Goal: Task Accomplishment & Management: Manage account settings

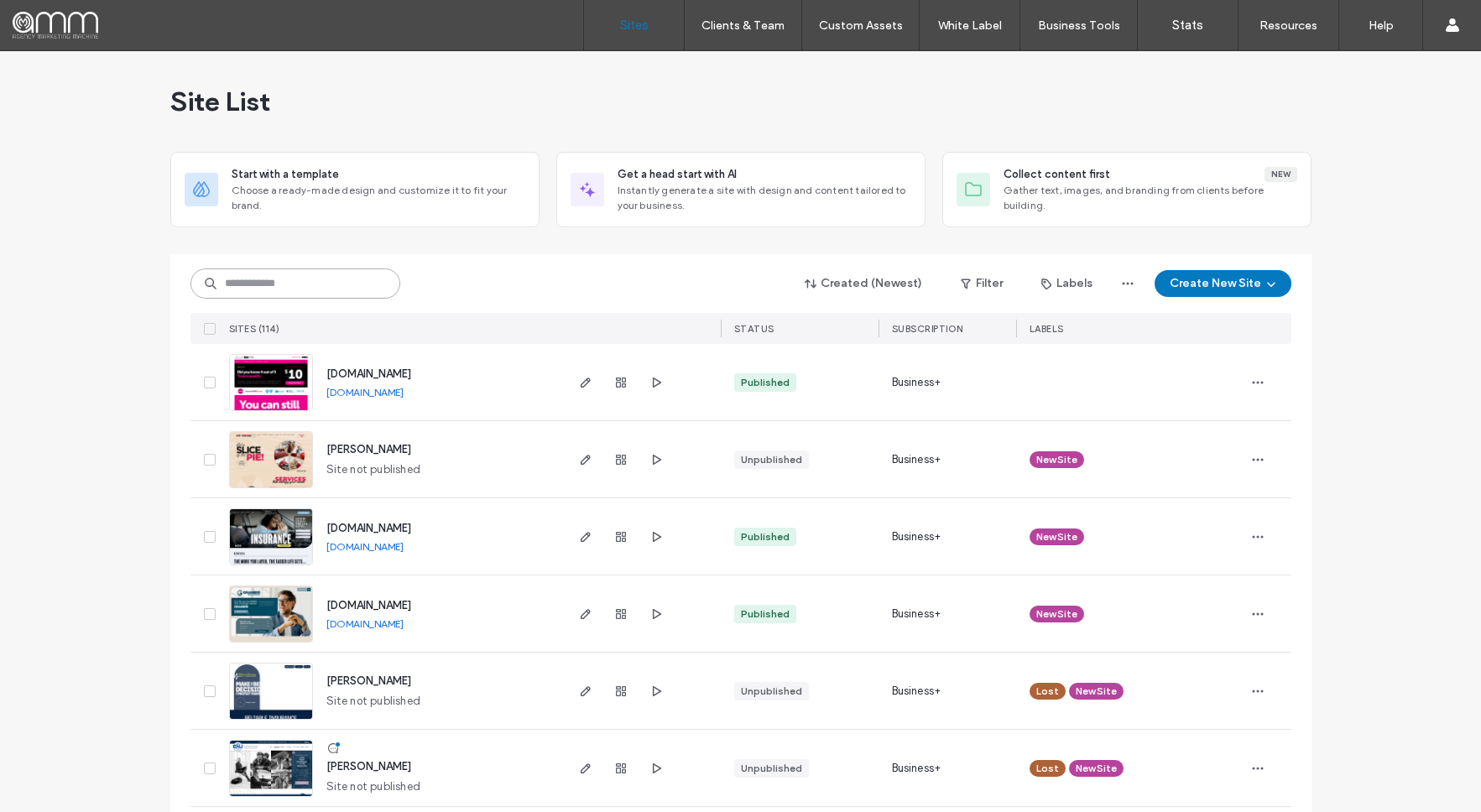
click at [318, 279] on input at bounding box center [296, 283] width 210 height 30
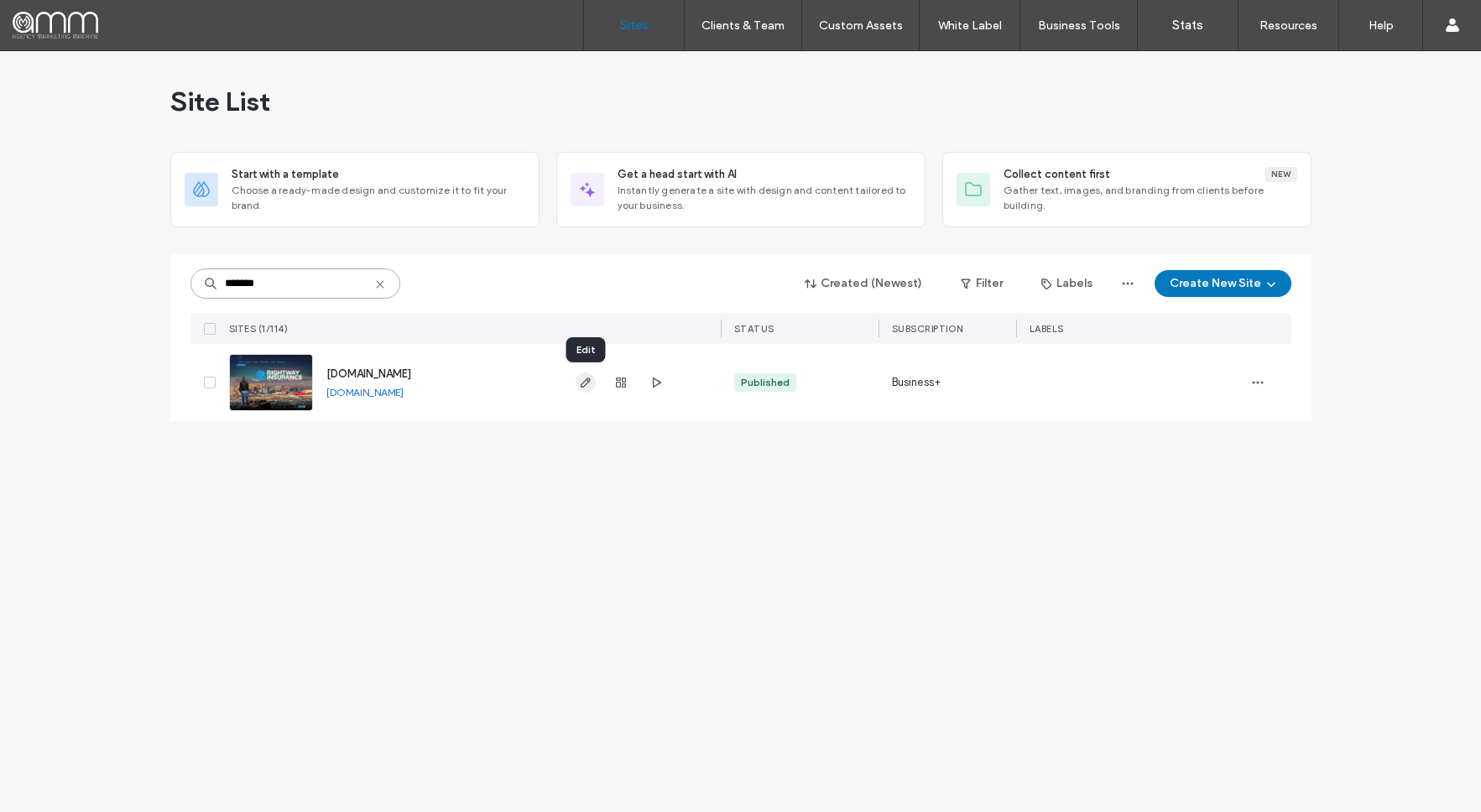
type input "*******"
click at [585, 383] on use "button" at bounding box center [585, 382] width 10 height 10
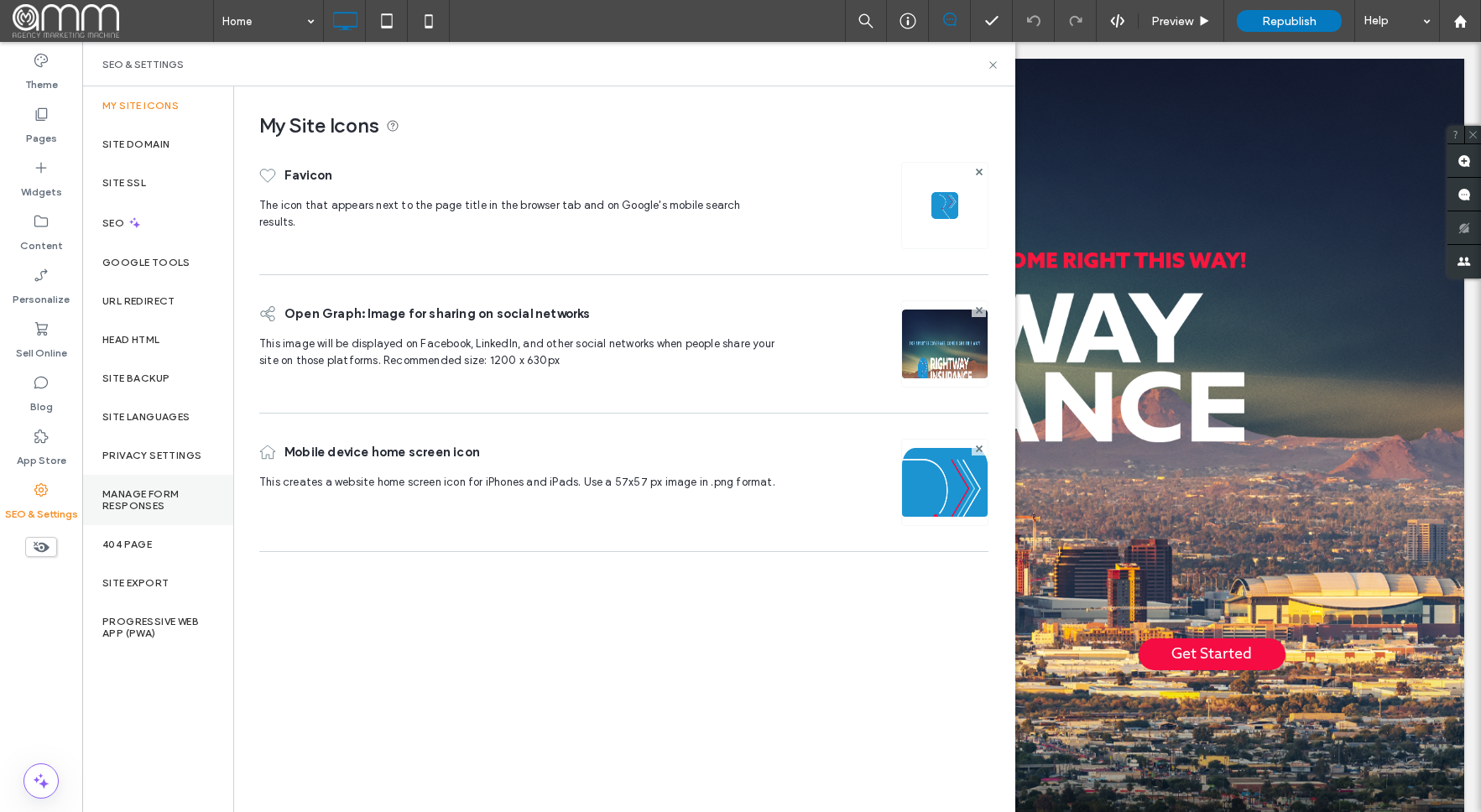
click at [137, 503] on label "Manage Form Responses" at bounding box center [158, 499] width 111 height 23
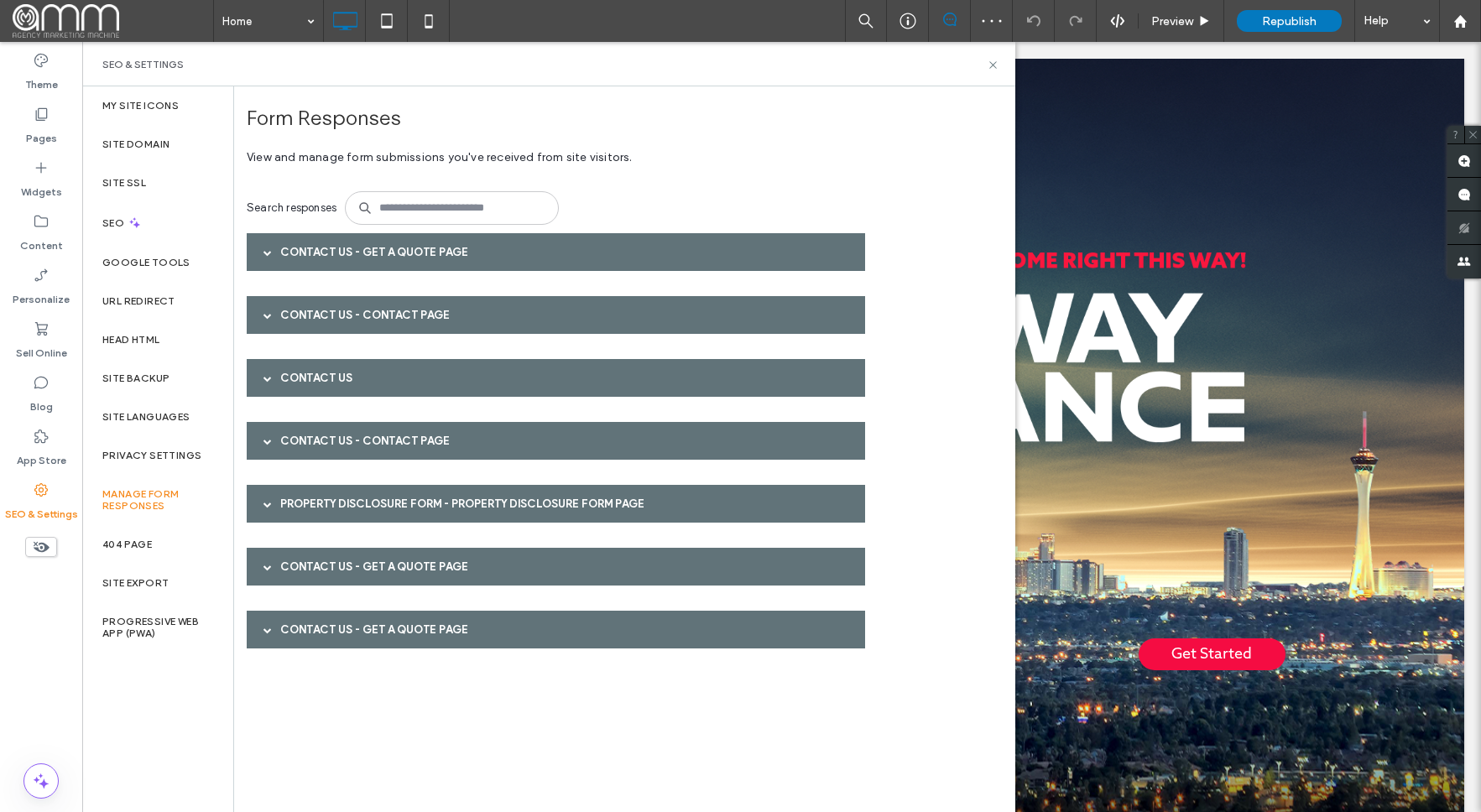
click at [267, 252] on span at bounding box center [268, 252] width 9 height 9
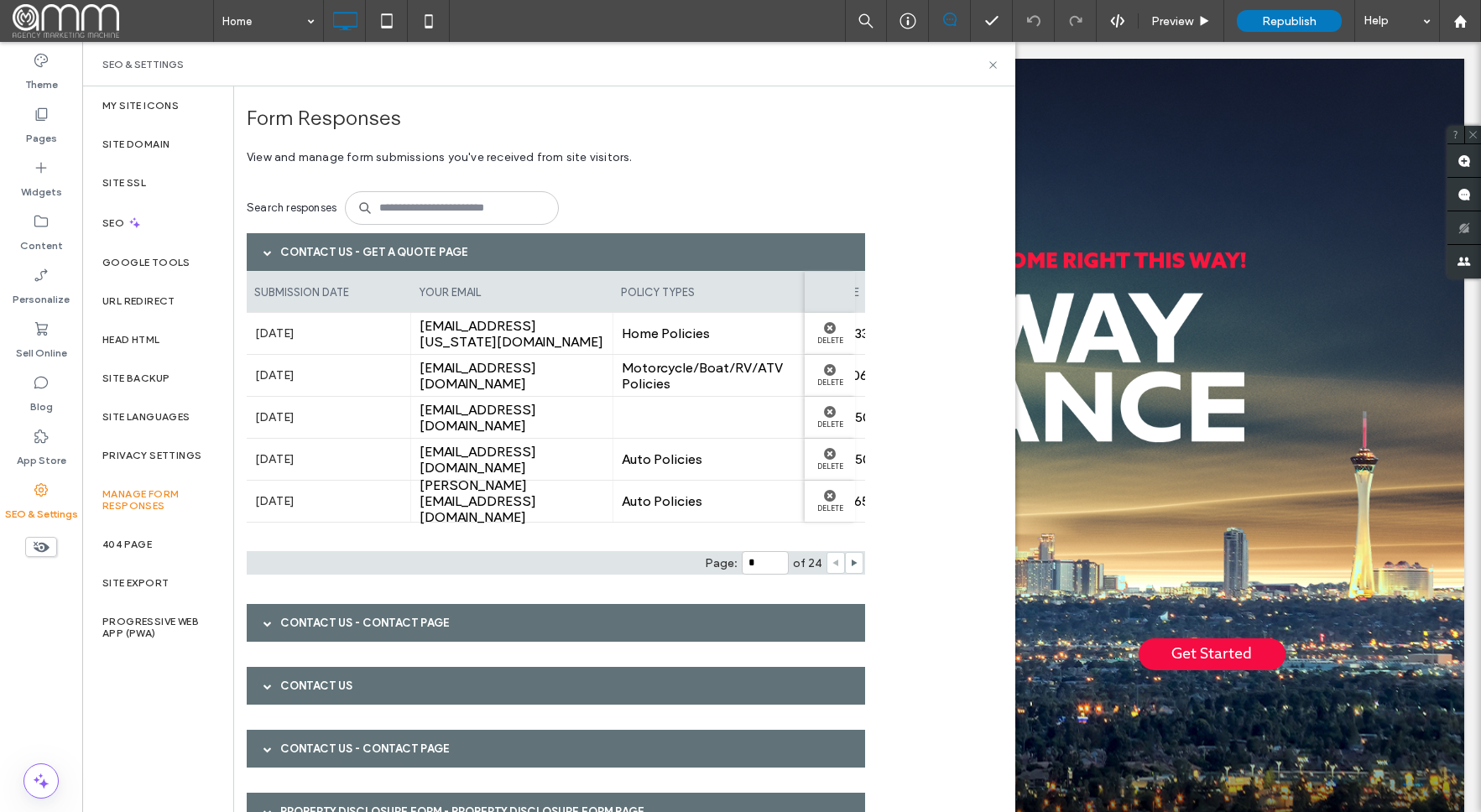
scroll to position [40, 0]
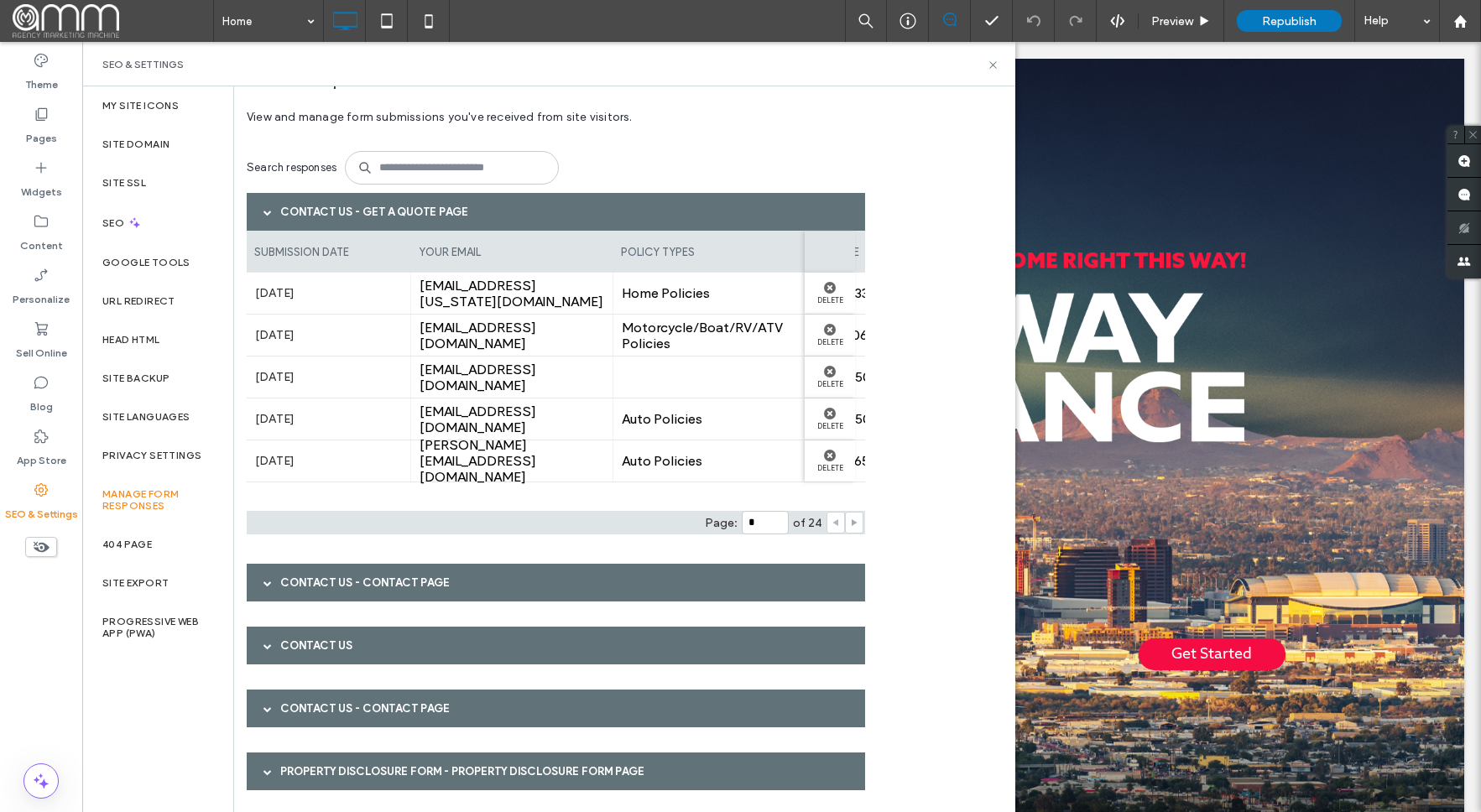
click at [851, 523] on use at bounding box center [854, 523] width 6 height 7
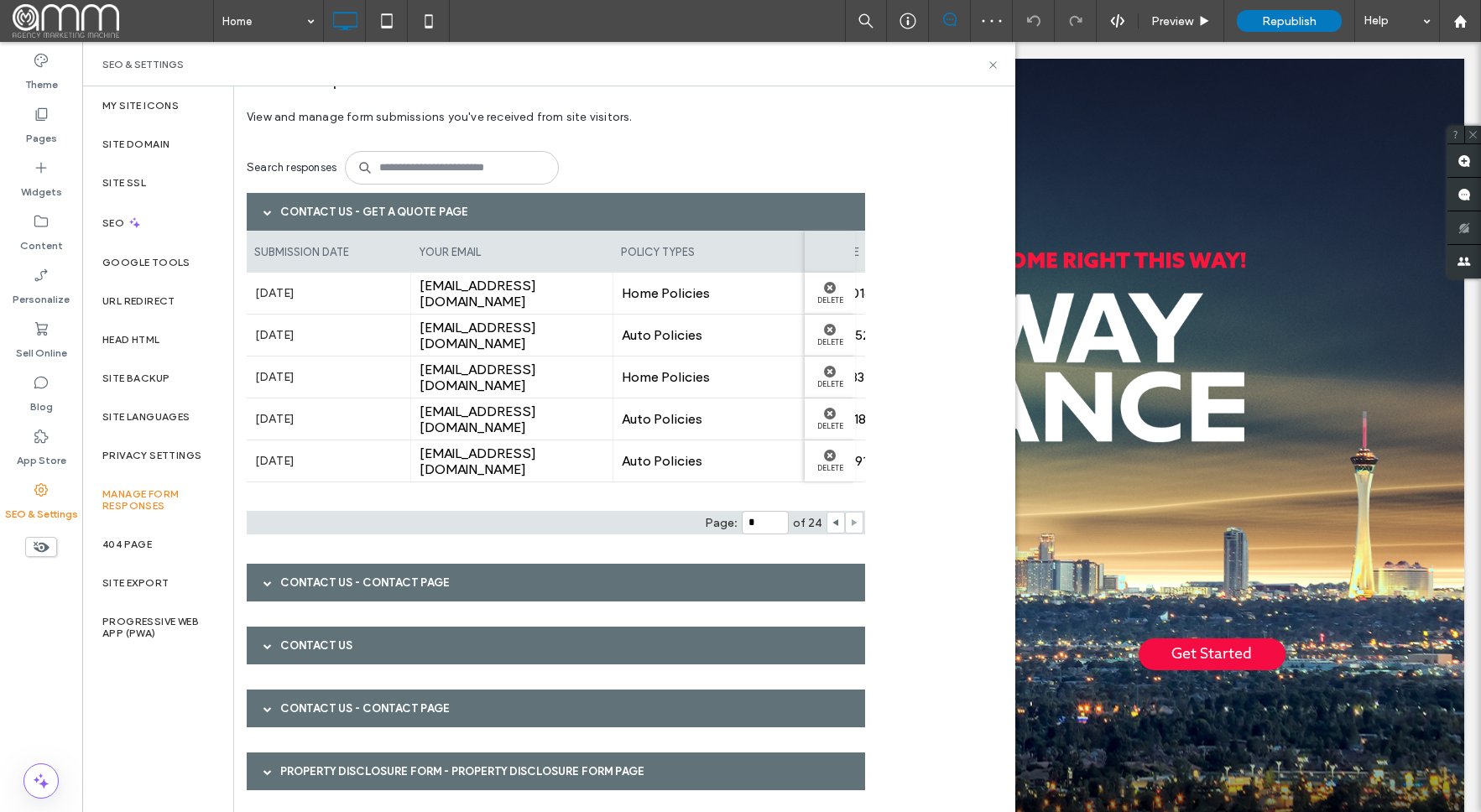
click at [851, 523] on use at bounding box center [854, 523] width 6 height 7
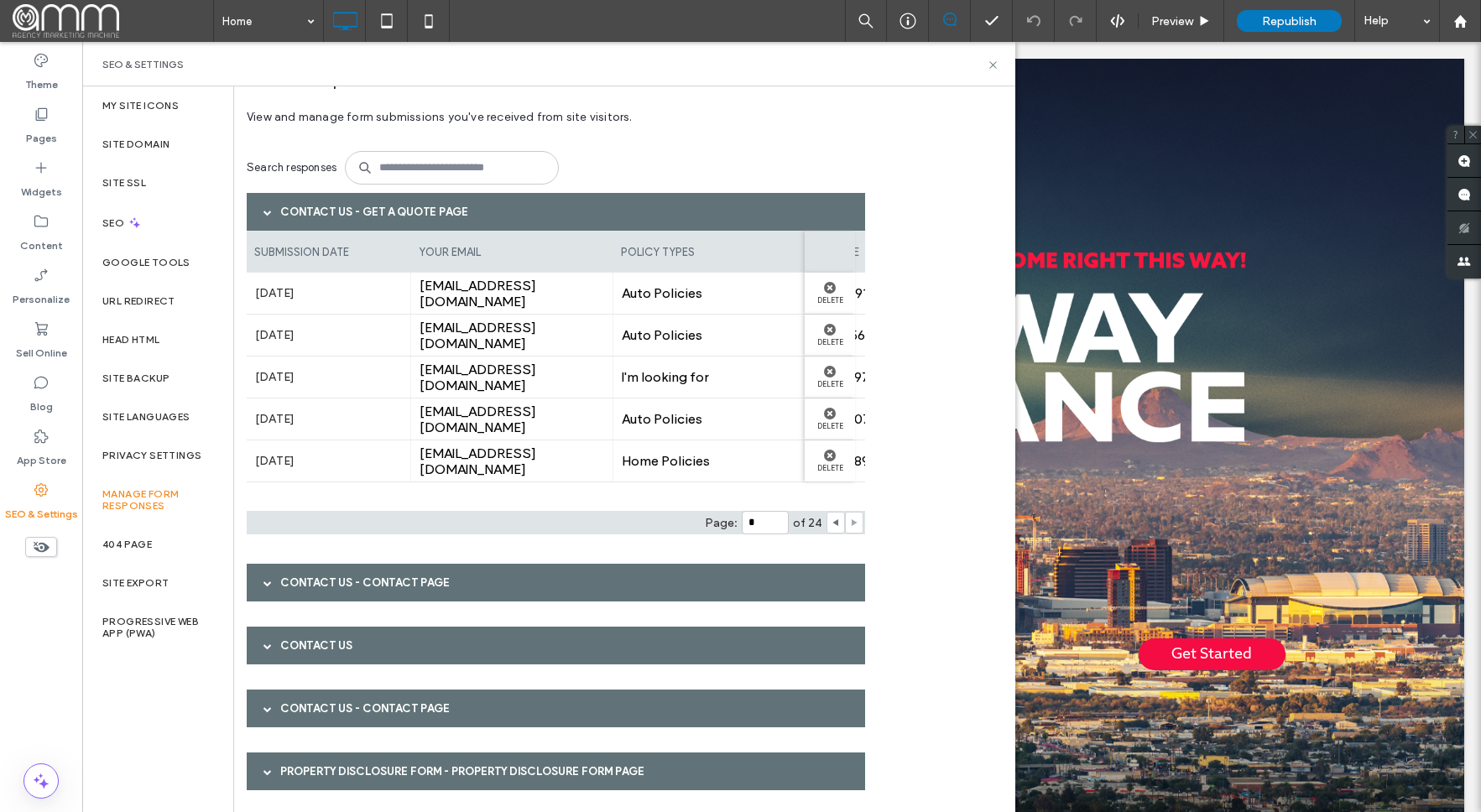
click at [851, 523] on use at bounding box center [854, 523] width 6 height 7
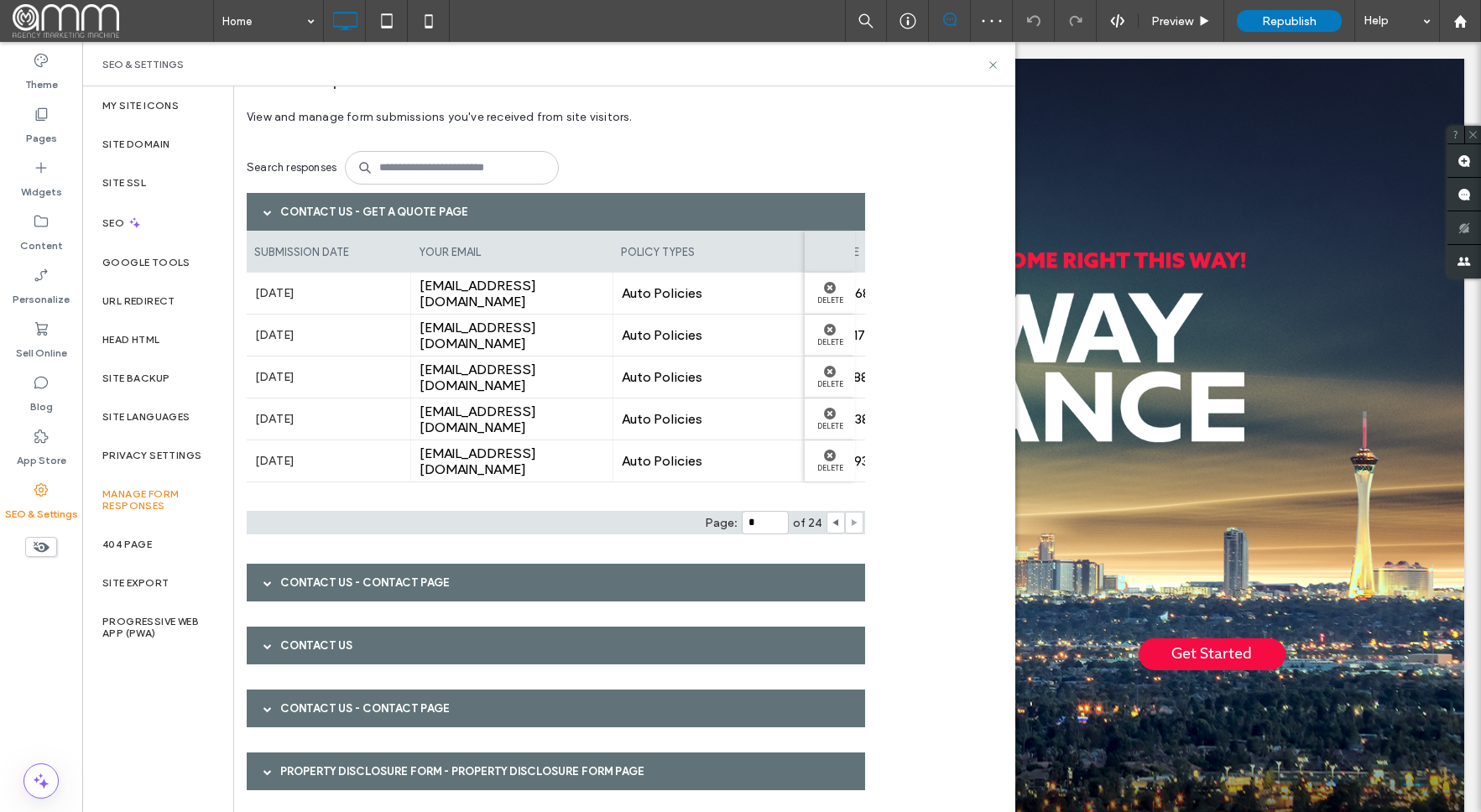
click at [851, 523] on use at bounding box center [854, 523] width 6 height 7
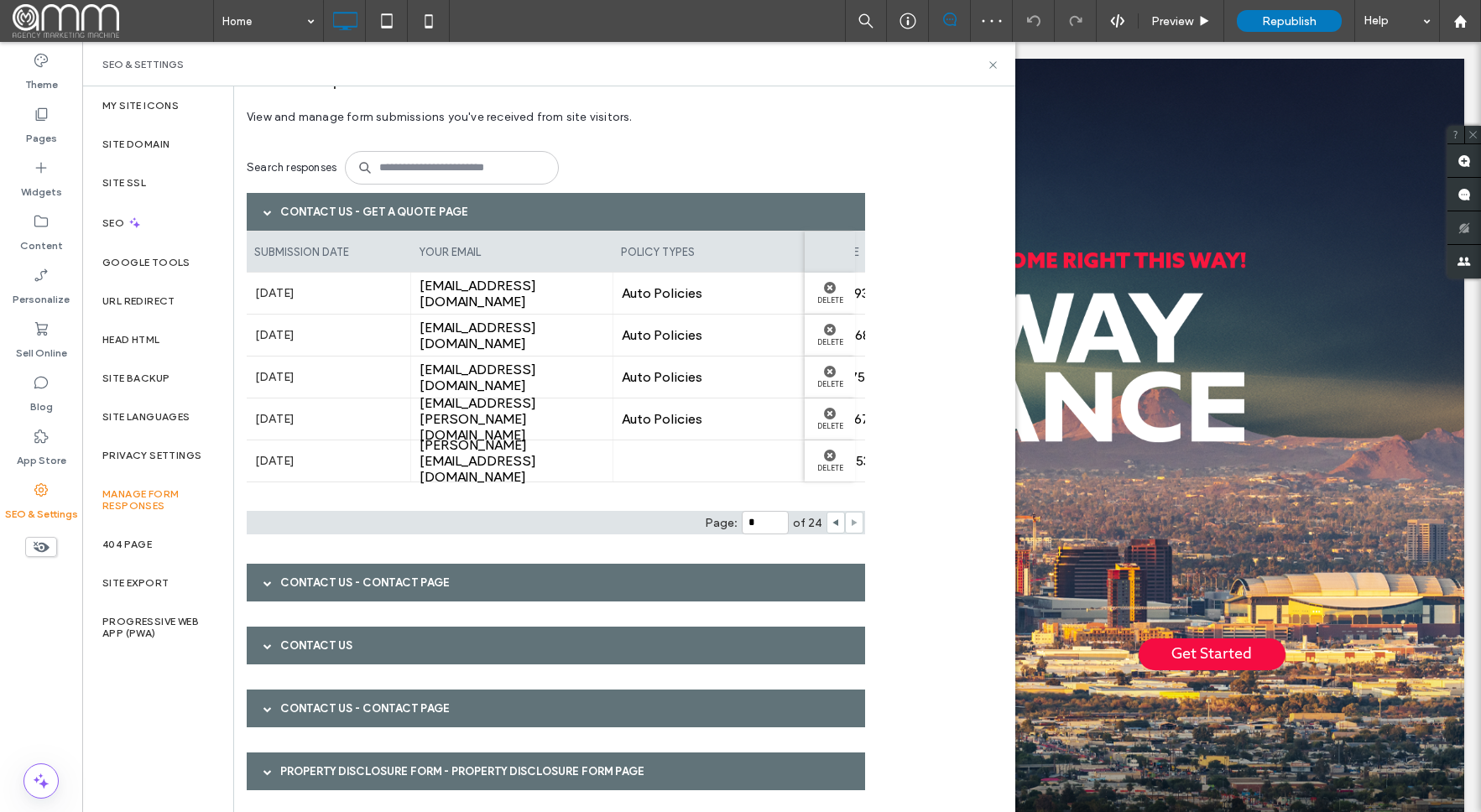
click at [851, 523] on use at bounding box center [854, 523] width 6 height 7
type input "*"
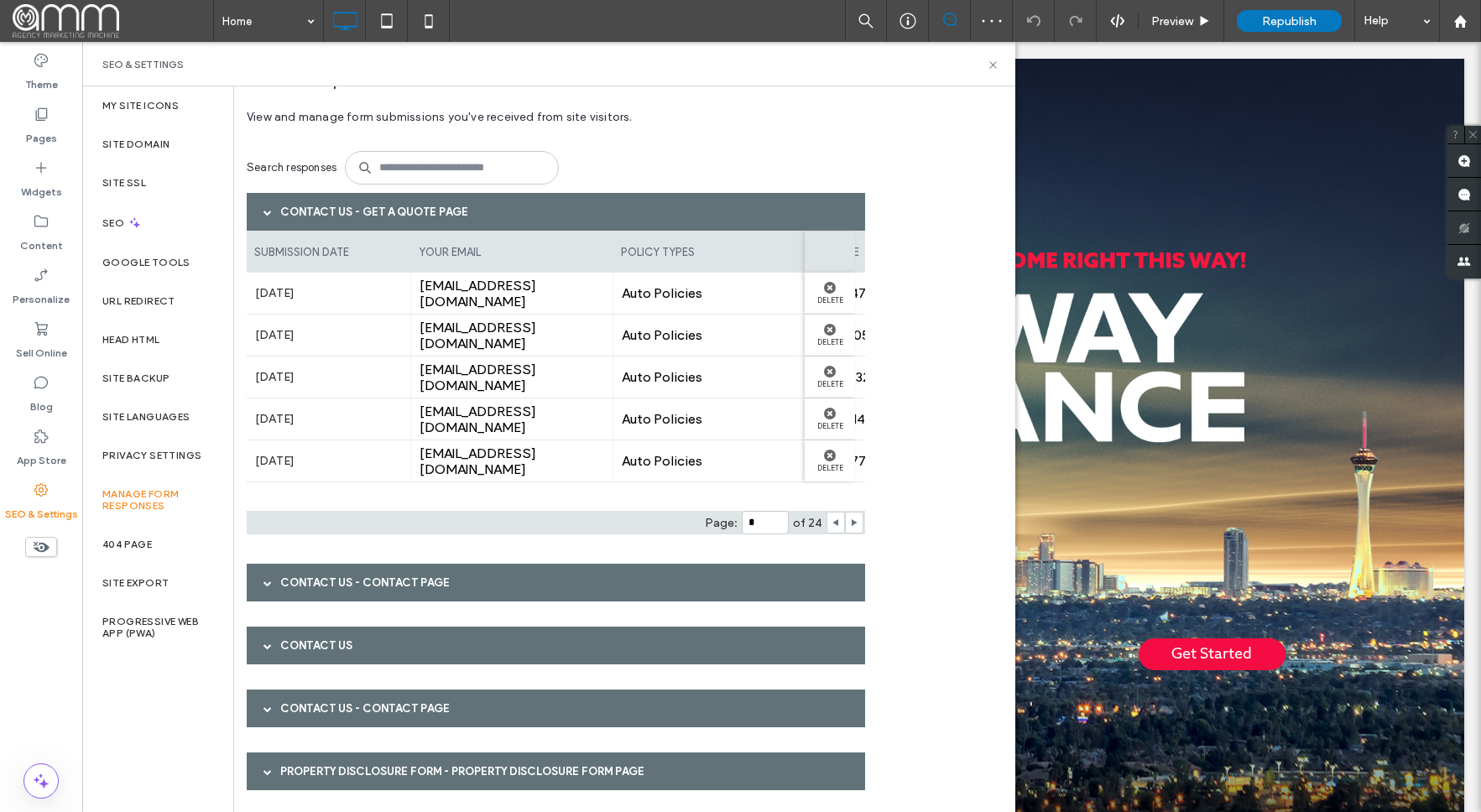
click at [336, 575] on div "Contact Us - Contact page" at bounding box center [555, 582] width 618 height 38
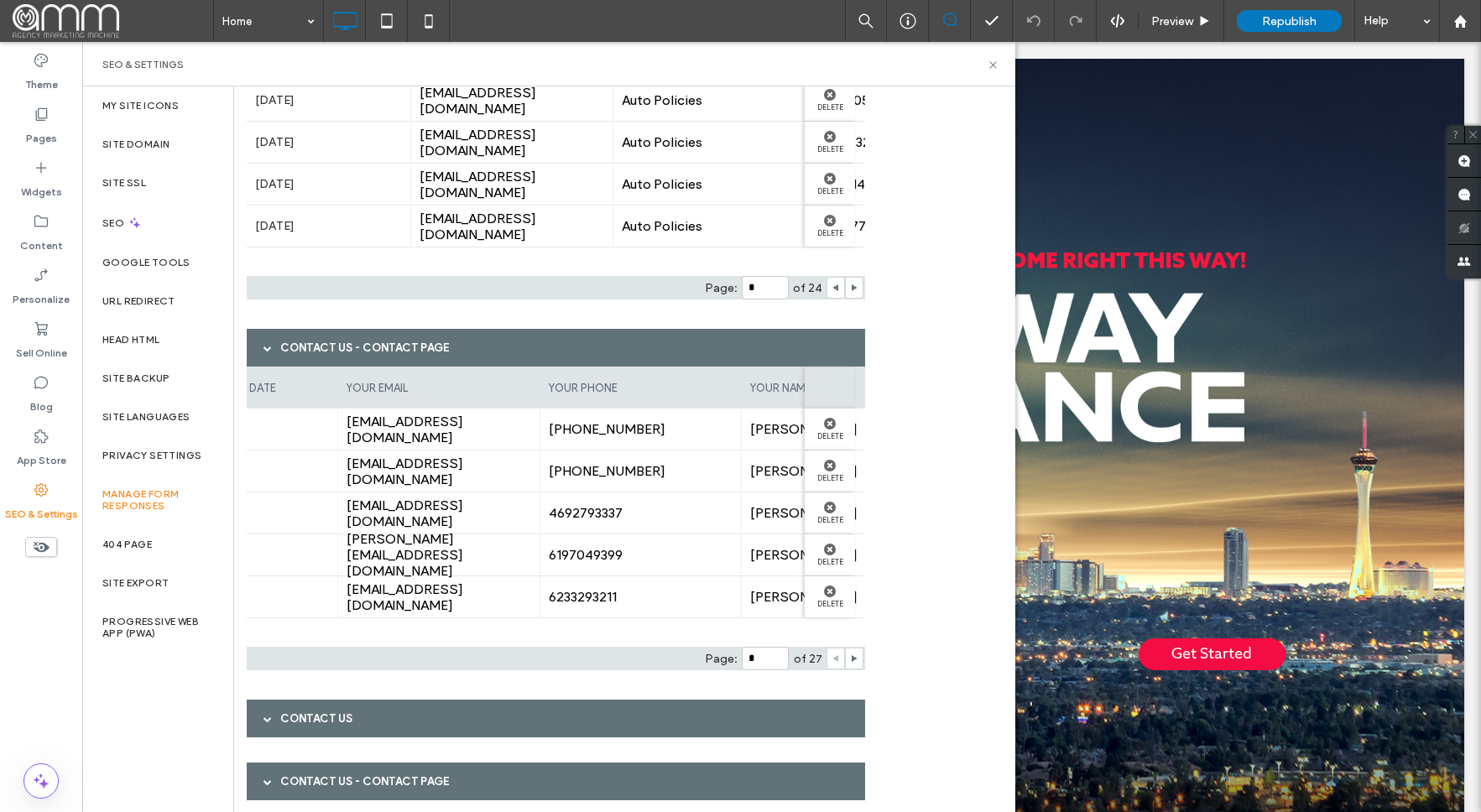
scroll to position [0, 0]
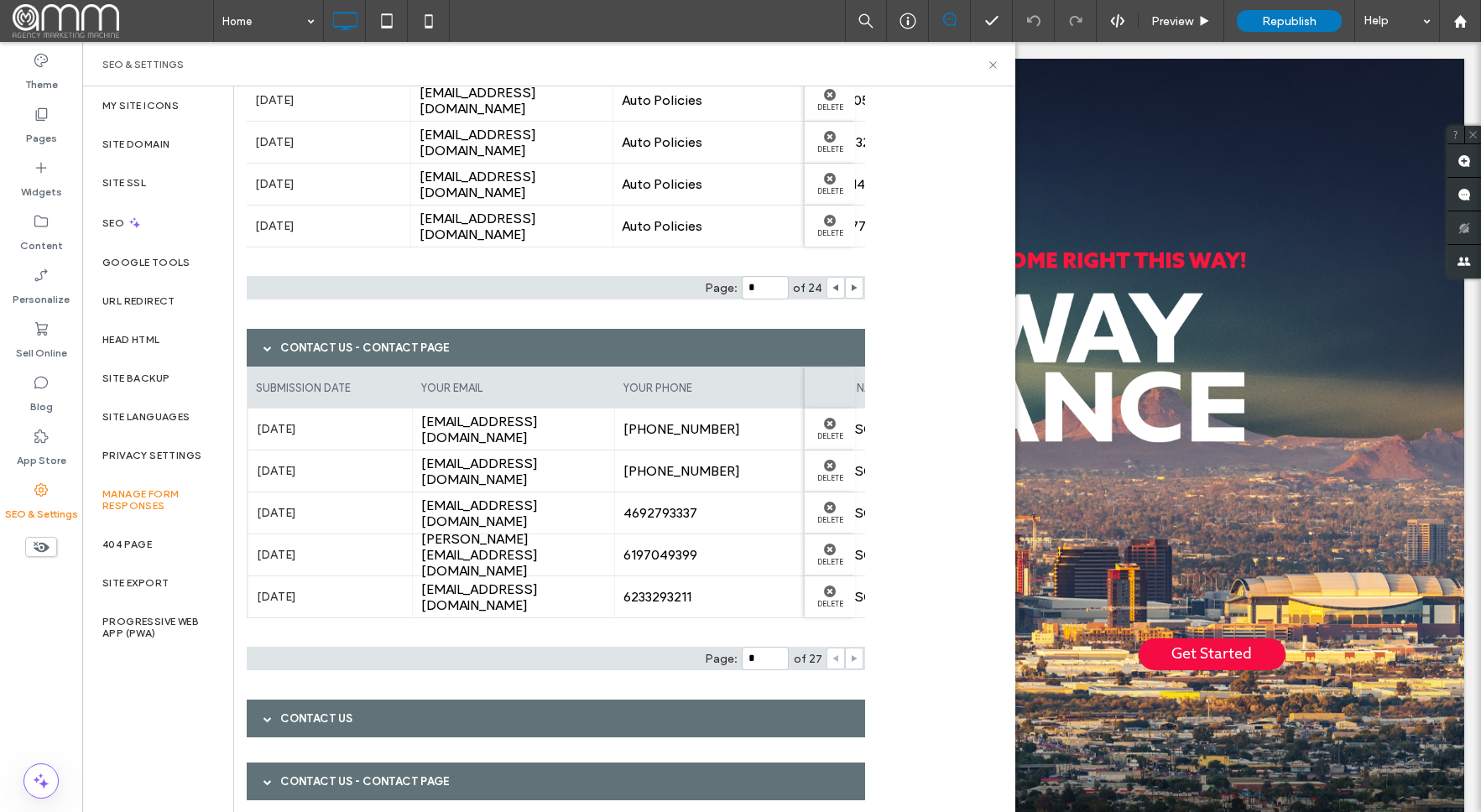
click at [854, 659] on use at bounding box center [854, 659] width 6 height 7
type input "*"
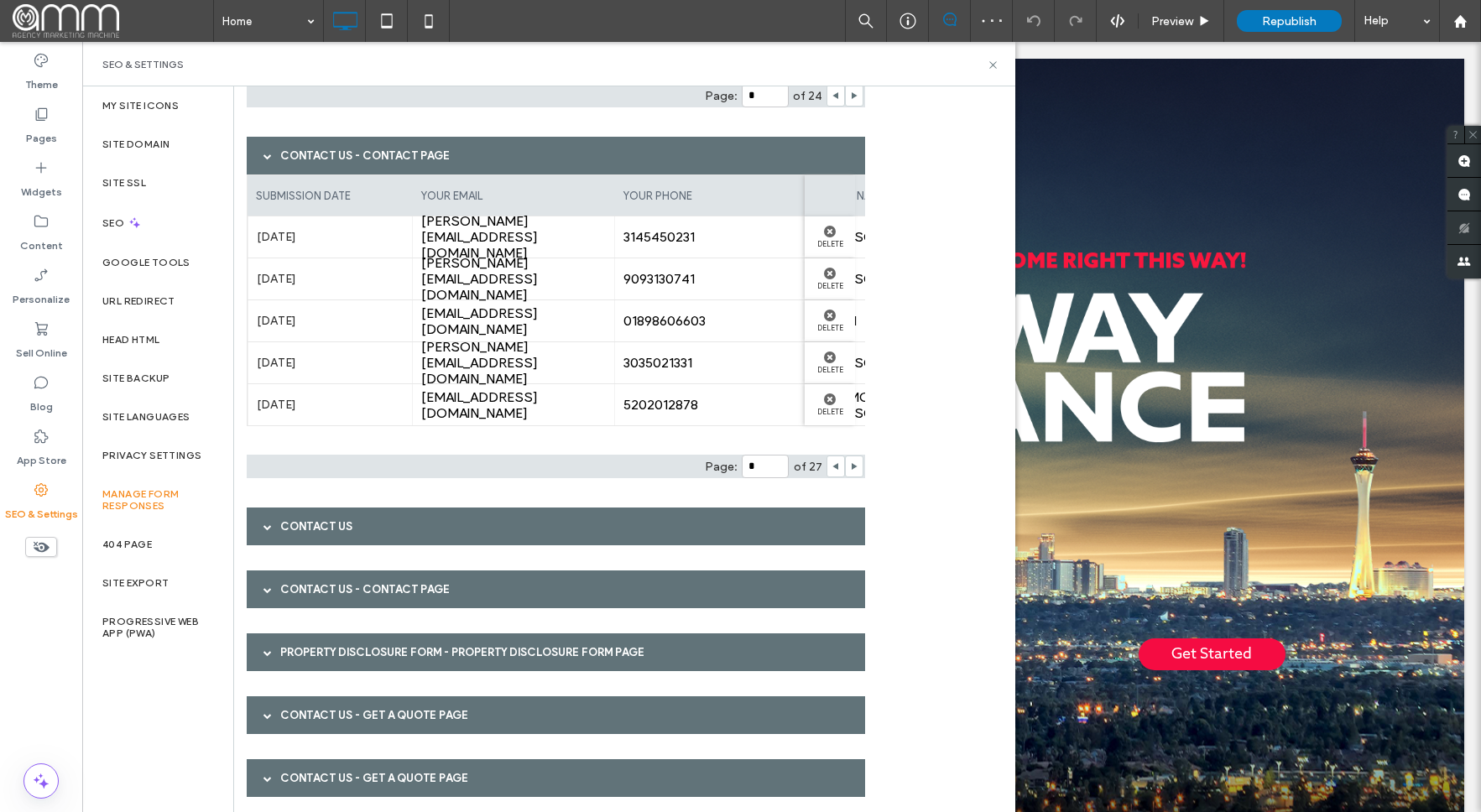
scroll to position [471, 0]
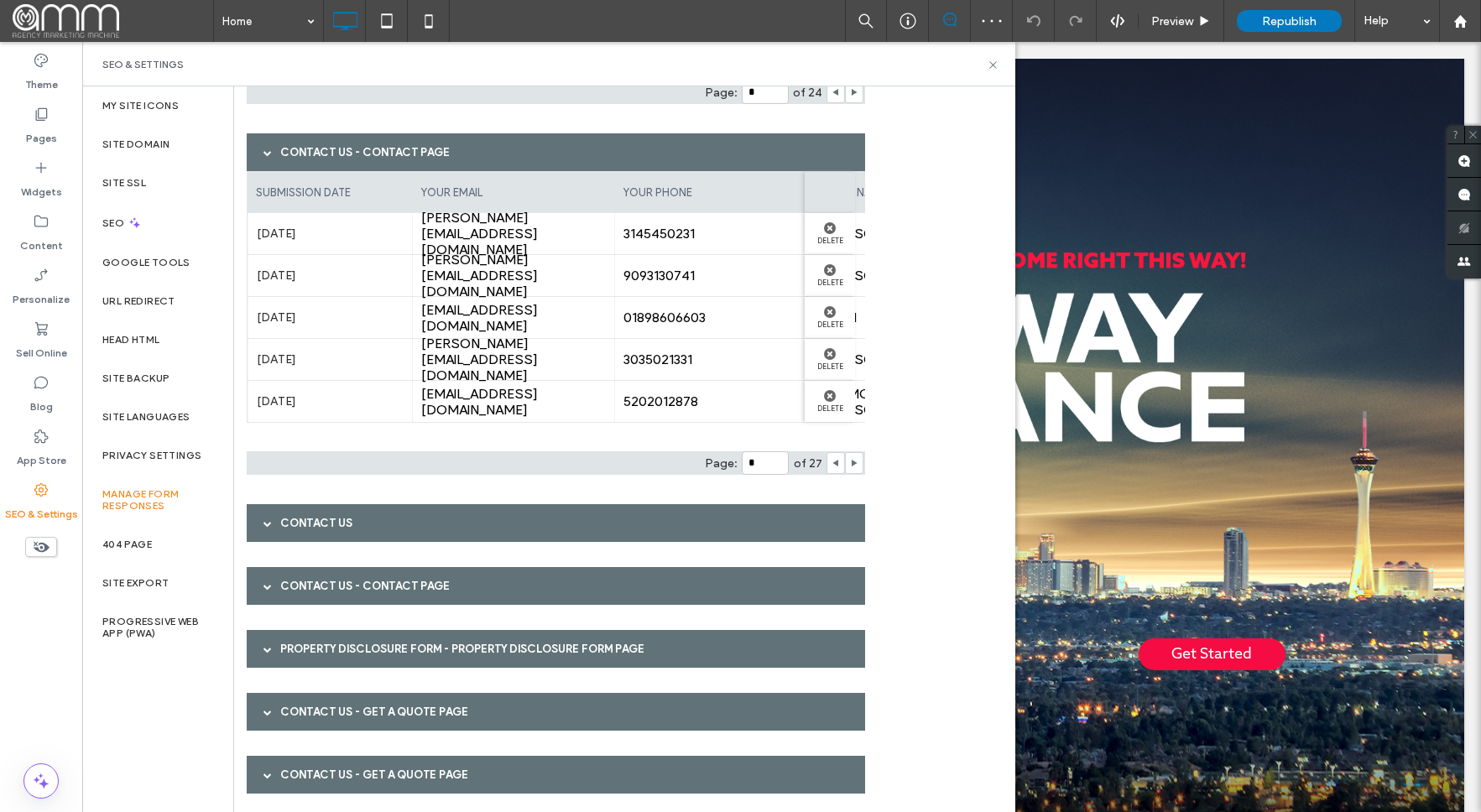
click at [369, 527] on div "Contact Us" at bounding box center [555, 523] width 618 height 38
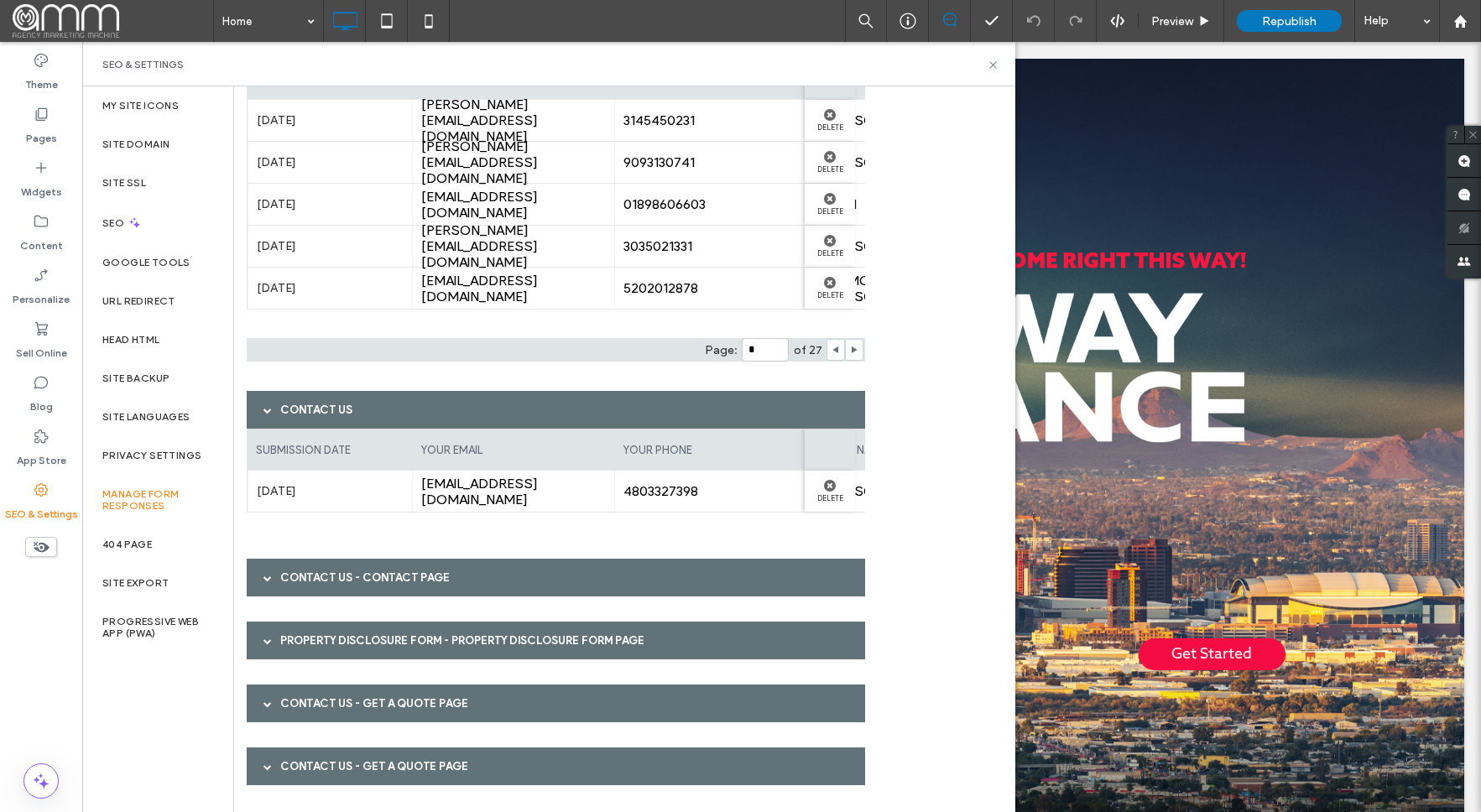
click at [457, 572] on div "Contact Us - Contact page" at bounding box center [555, 577] width 618 height 38
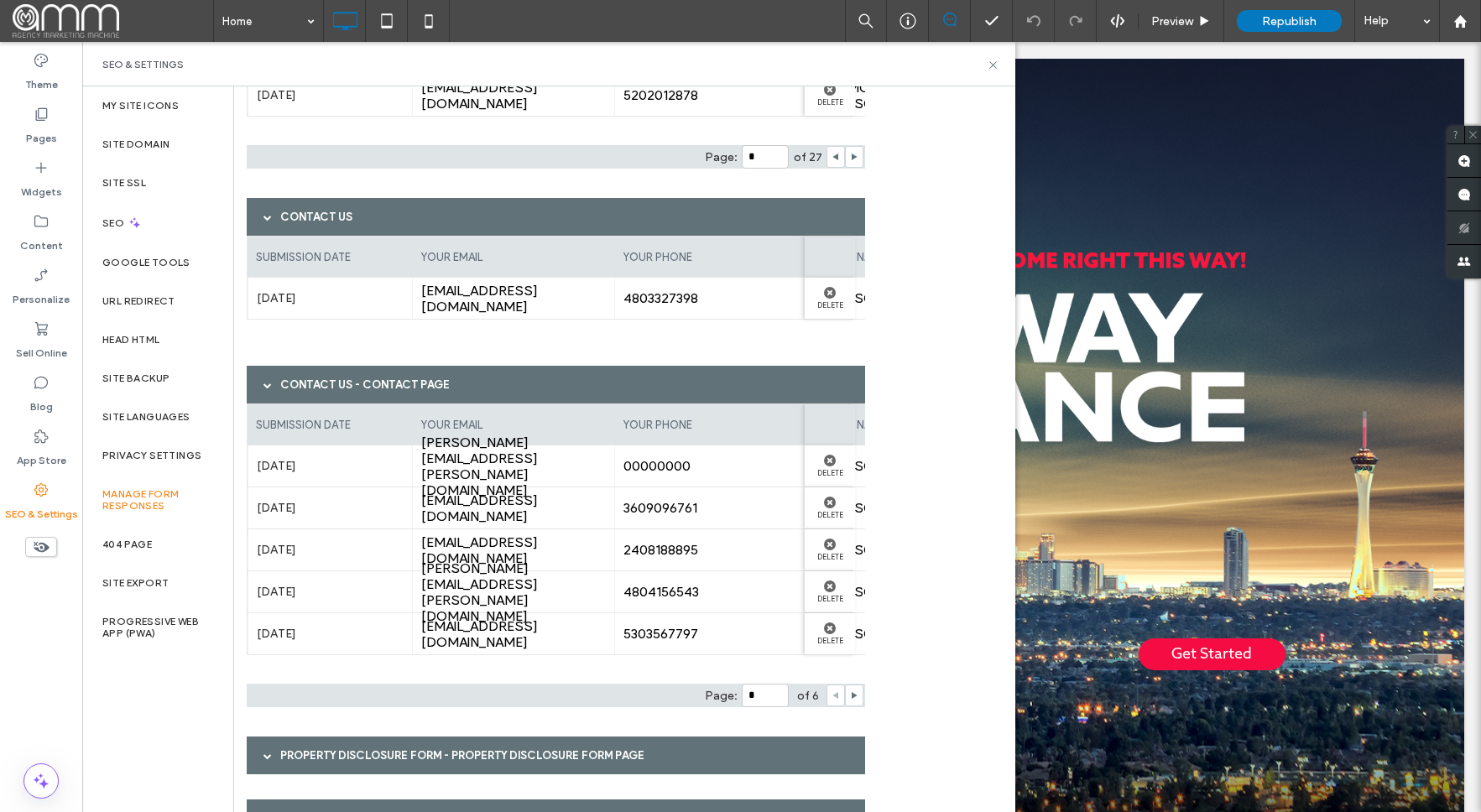
scroll to position [891, 0]
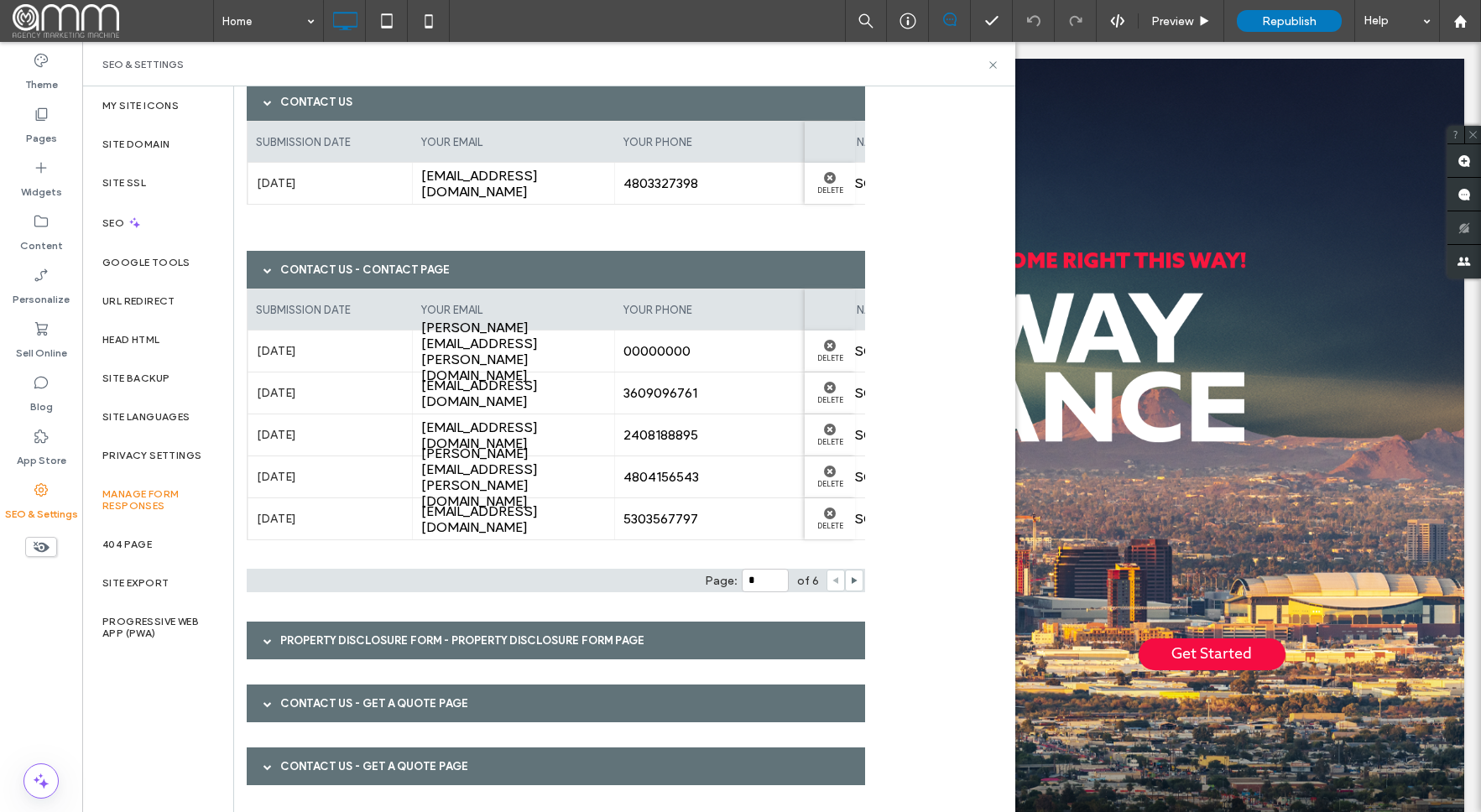
click at [406, 704] on div "Contact Us - Get a Quote page" at bounding box center [555, 704] width 618 height 38
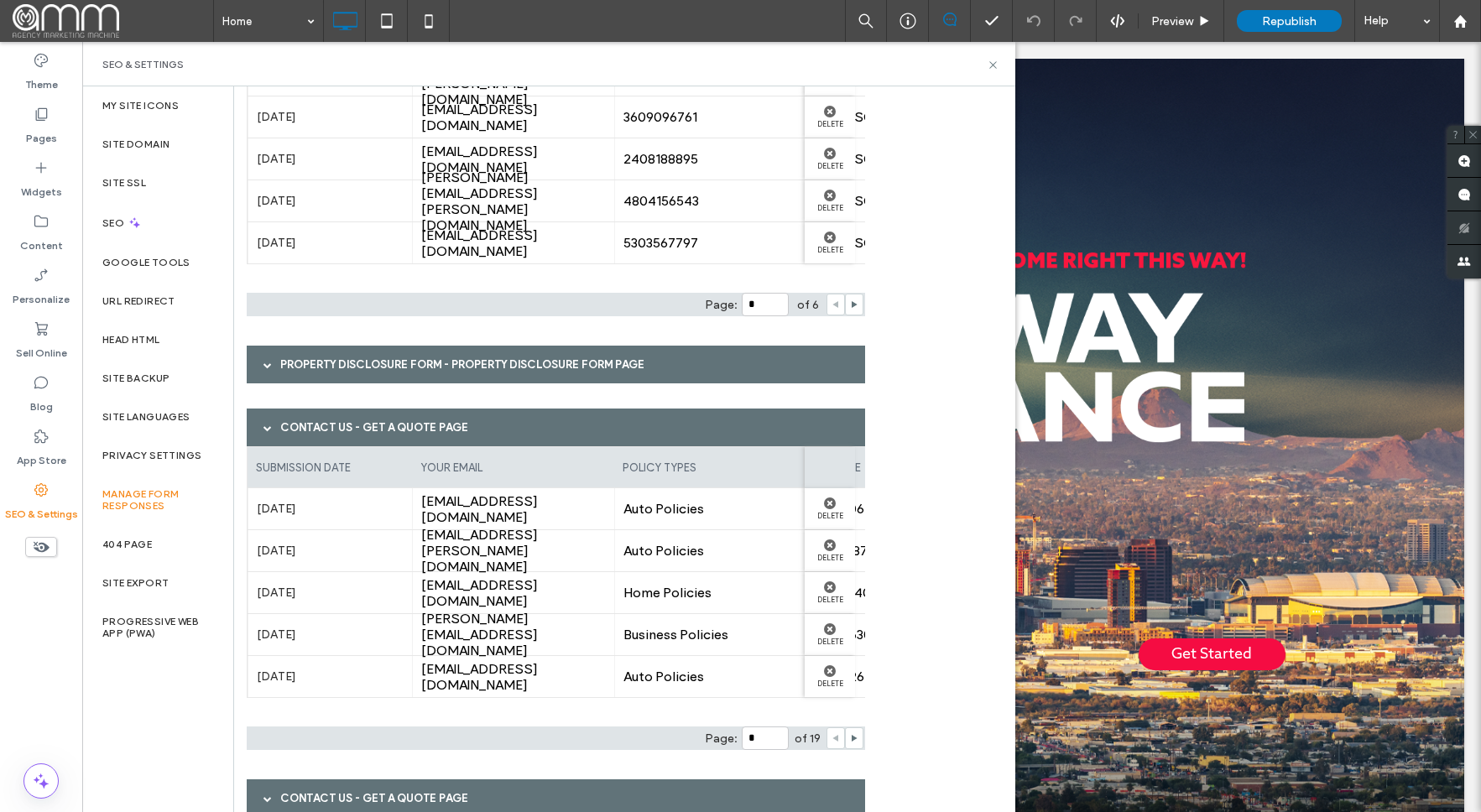
scroll to position [1199, 0]
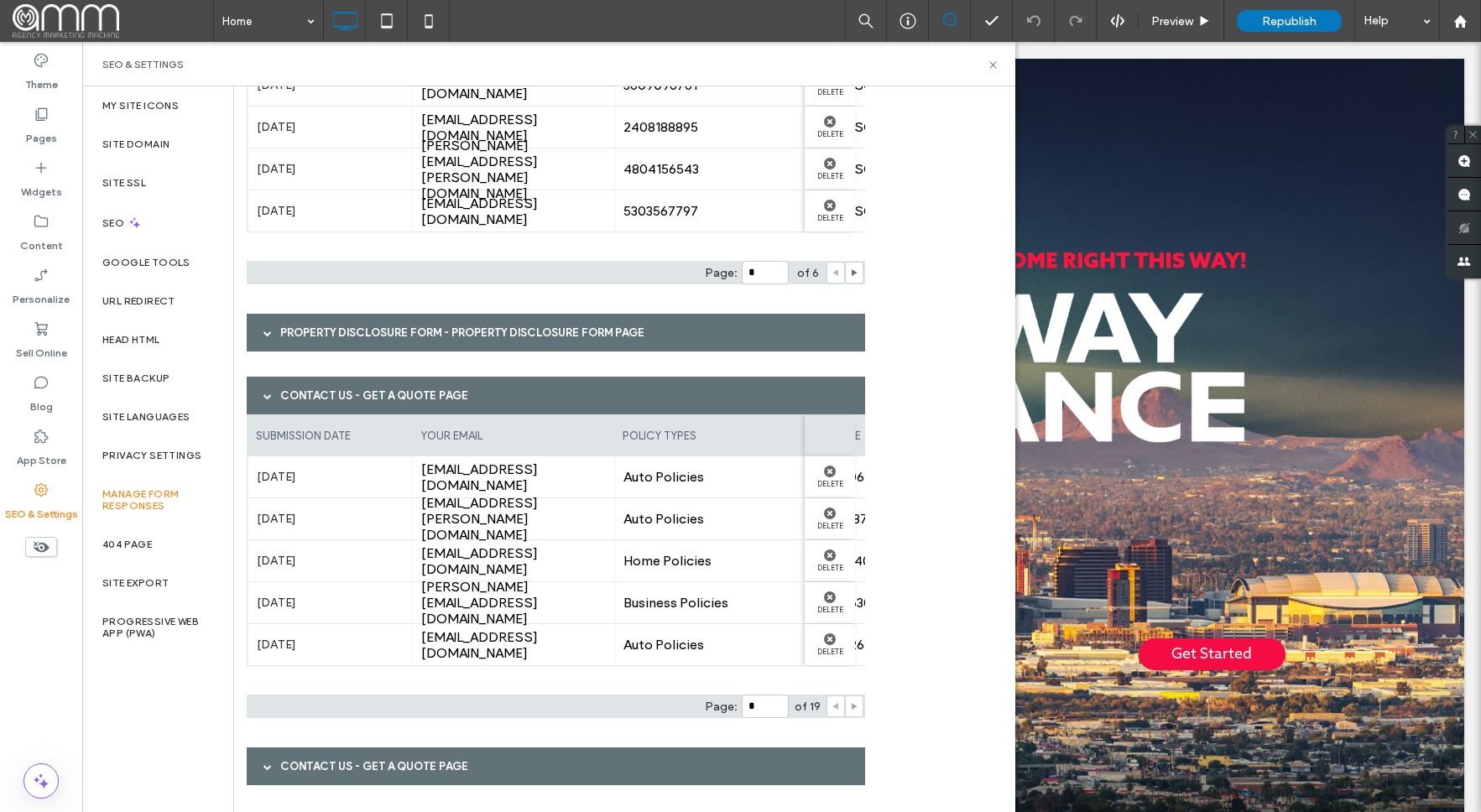
click at [852, 705] on use at bounding box center [854, 706] width 6 height 7
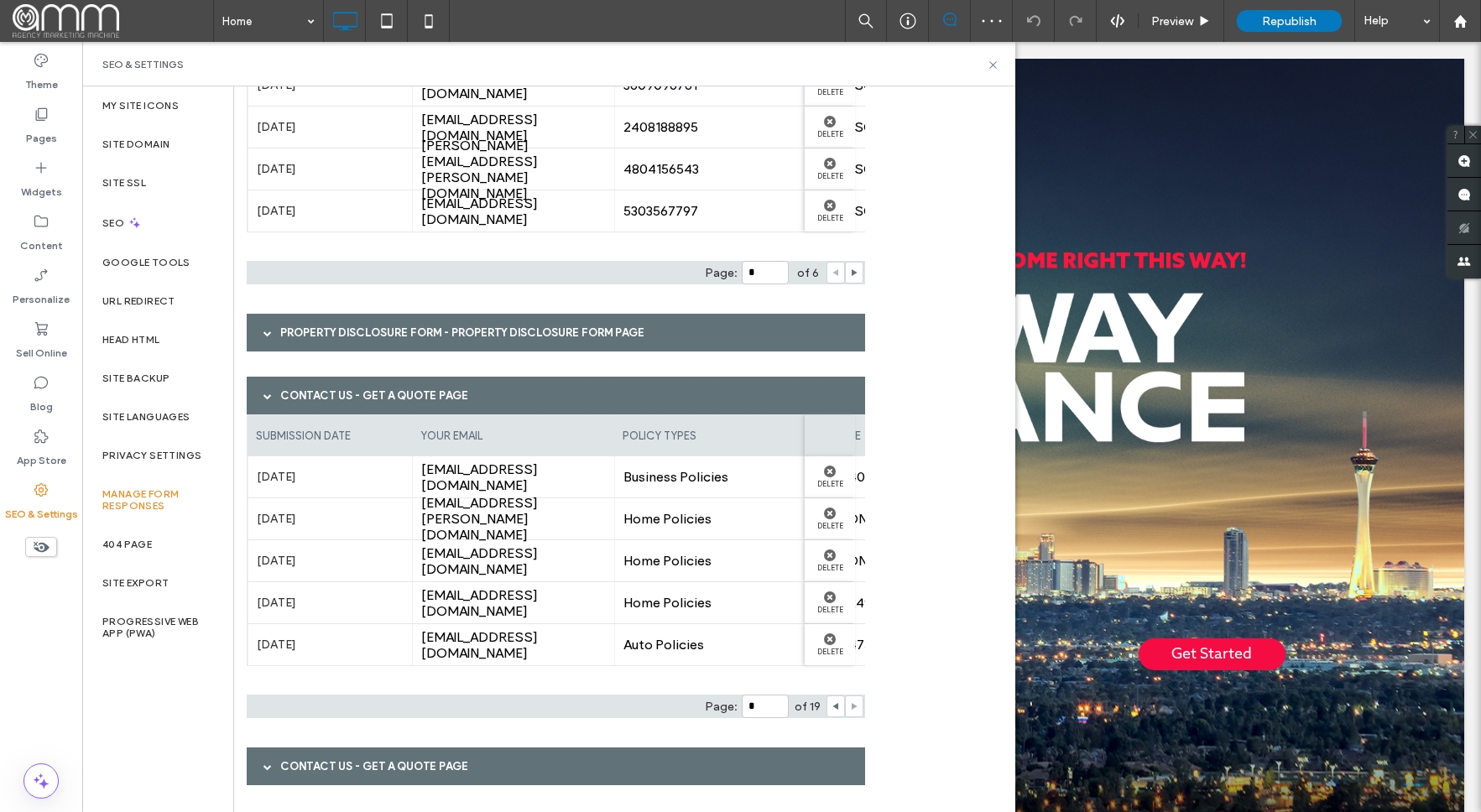
click at [852, 705] on use at bounding box center [854, 706] width 6 height 7
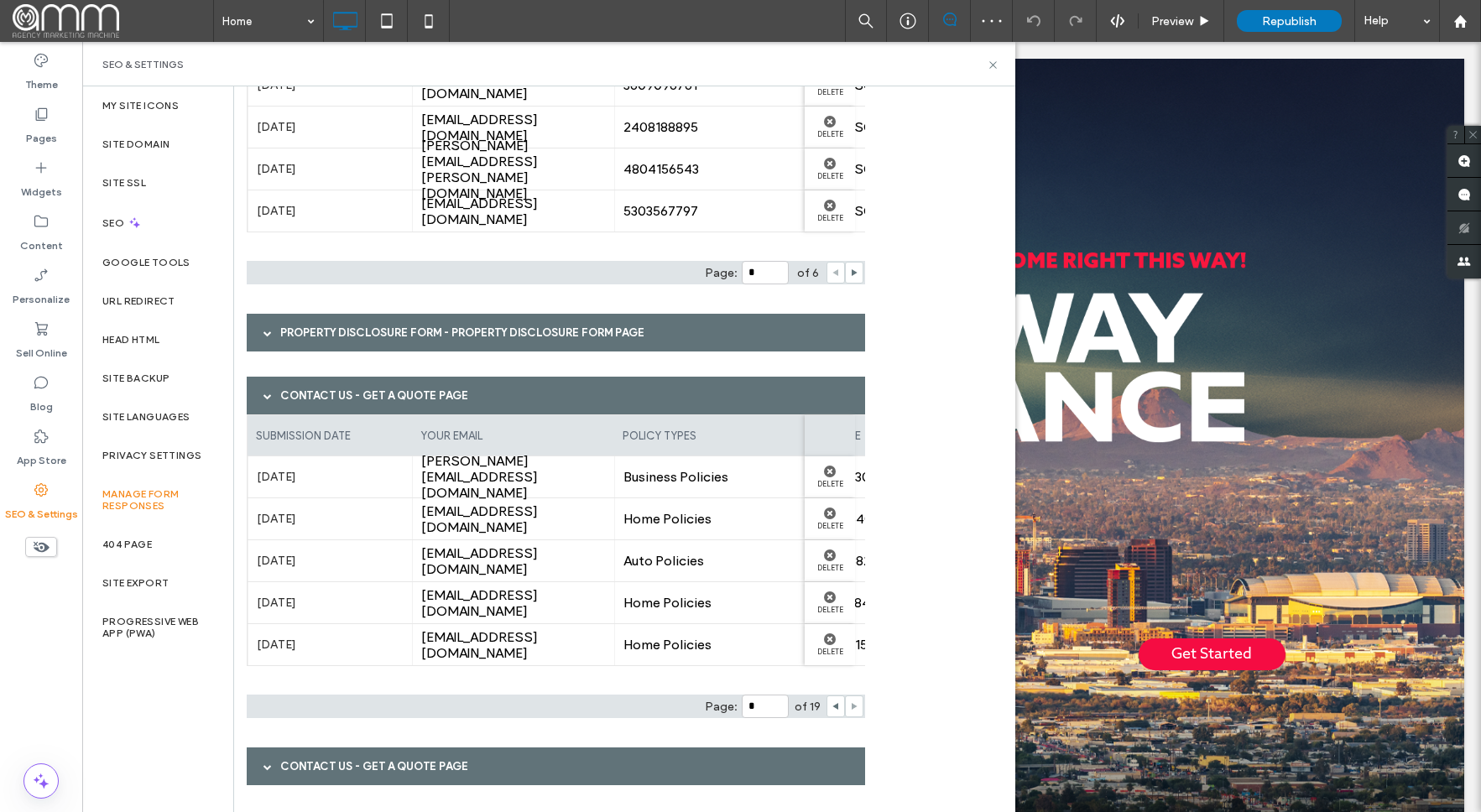
click at [852, 705] on use at bounding box center [854, 706] width 6 height 7
type input "*"
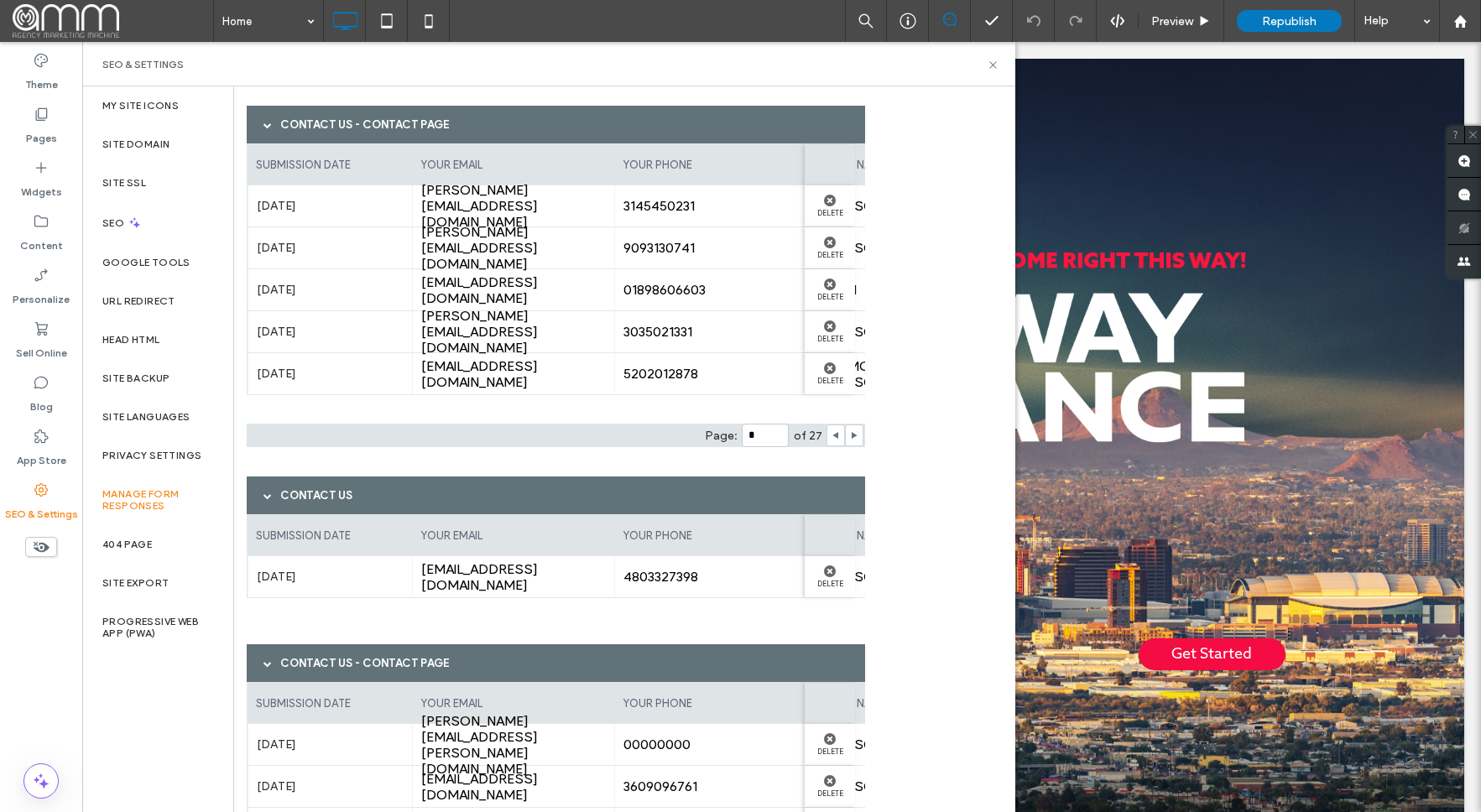
scroll to position [0, 0]
